Goal: Navigation & Orientation: Find specific page/section

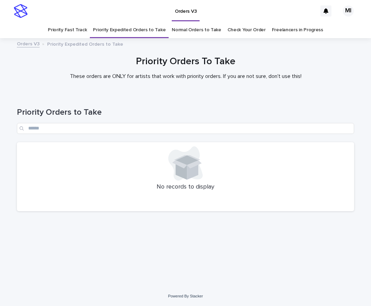
drag, startPoint x: 272, startPoint y: 99, endPoint x: 244, endPoint y: 70, distance: 39.9
click at [271, 99] on div "Priority Orders to Take" at bounding box center [185, 118] width 337 height 48
click at [79, 30] on link "Priority Fast Track" at bounding box center [67, 30] width 39 height 16
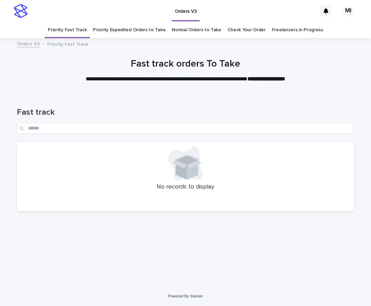
click at [193, 32] on link "Normal Orders to Take" at bounding box center [197, 30] width 50 height 16
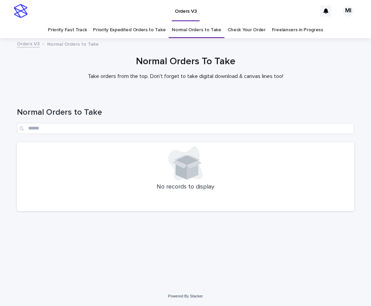
click at [137, 31] on link "Priority Expedited Orders to Take" at bounding box center [129, 30] width 73 height 16
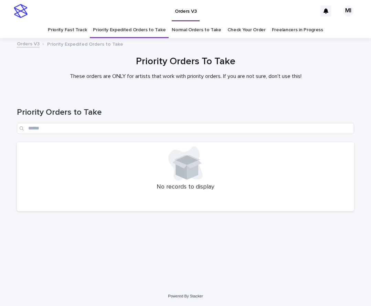
drag, startPoint x: 255, startPoint y: 102, endPoint x: 245, endPoint y: 78, distance: 25.9
click at [255, 102] on div "Priority Orders to Take" at bounding box center [185, 118] width 337 height 48
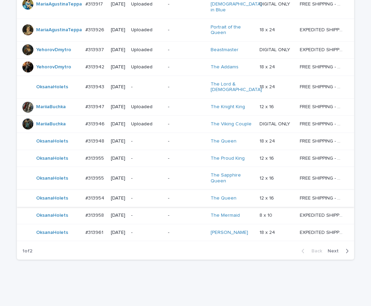
scroll to position [498, 0]
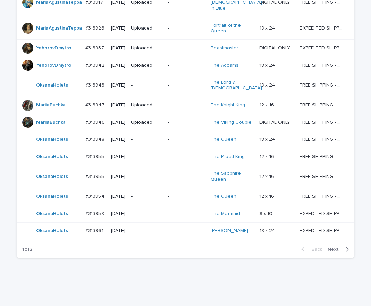
click at [331, 247] on span "Next" at bounding box center [334, 249] width 15 height 5
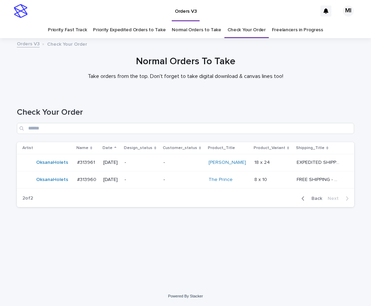
click at [315, 199] on span "Back" at bounding box center [314, 198] width 15 height 5
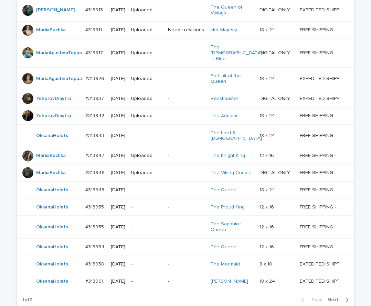
scroll to position [498, 0]
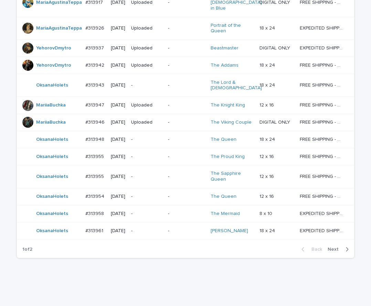
click at [336, 247] on span "Next" at bounding box center [334, 249] width 15 height 5
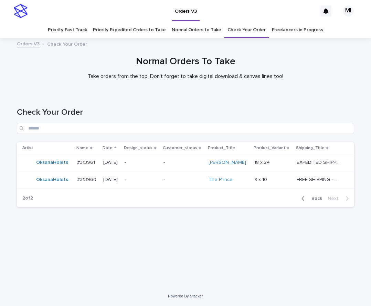
click at [314, 198] on span "Back" at bounding box center [314, 198] width 15 height 5
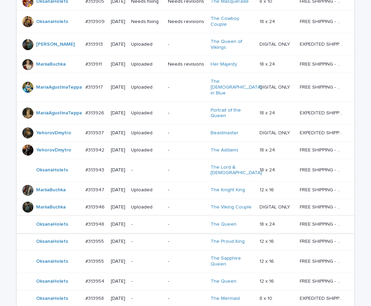
scroll to position [498, 0]
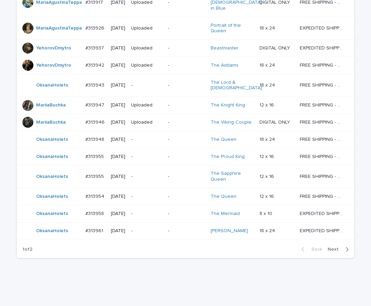
click at [336, 247] on span "Next" at bounding box center [334, 249] width 15 height 5
